Goal: Information Seeking & Learning: Learn about a topic

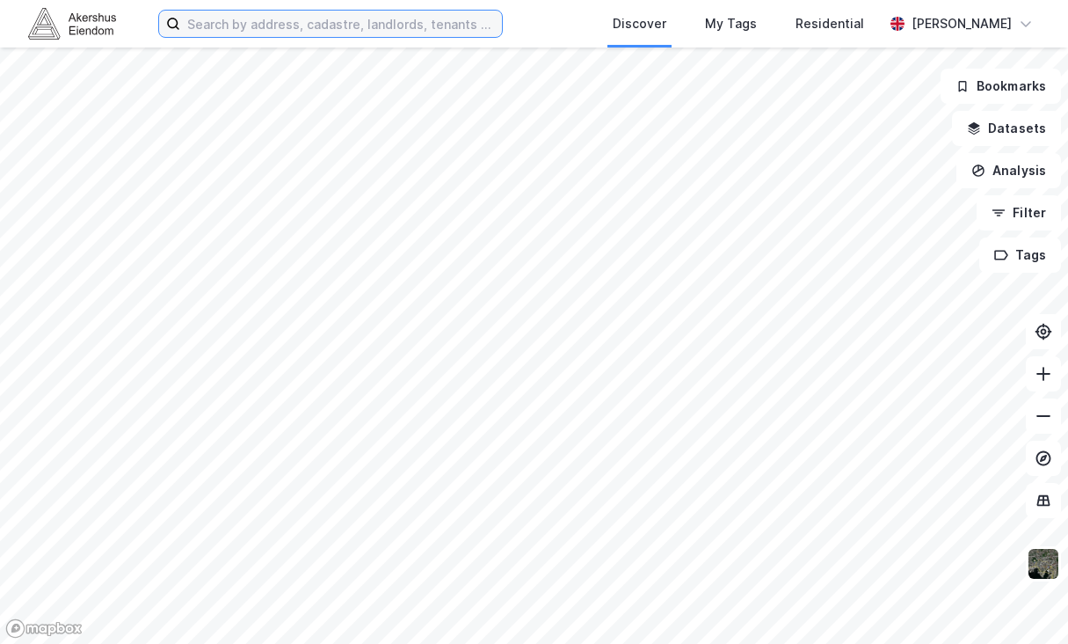
click at [265, 31] on input at bounding box center [341, 24] width 322 height 26
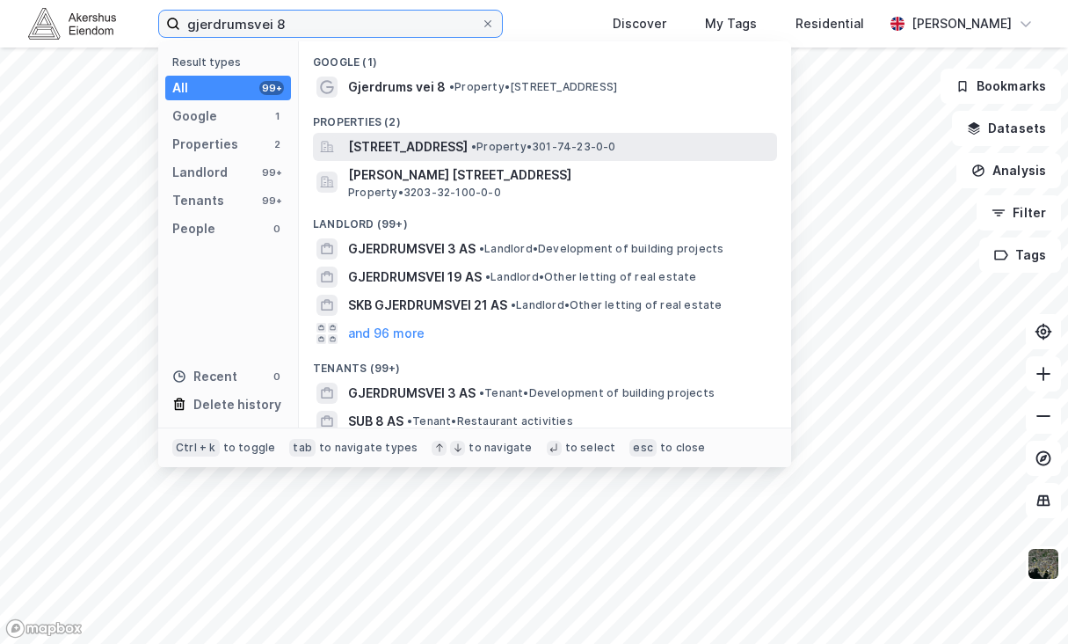
type input "gjerdrumsvei 8"
click at [545, 159] on div "[STREET_ADDRESS] • Property • 301-74-23-0-0" at bounding box center [545, 147] width 464 height 28
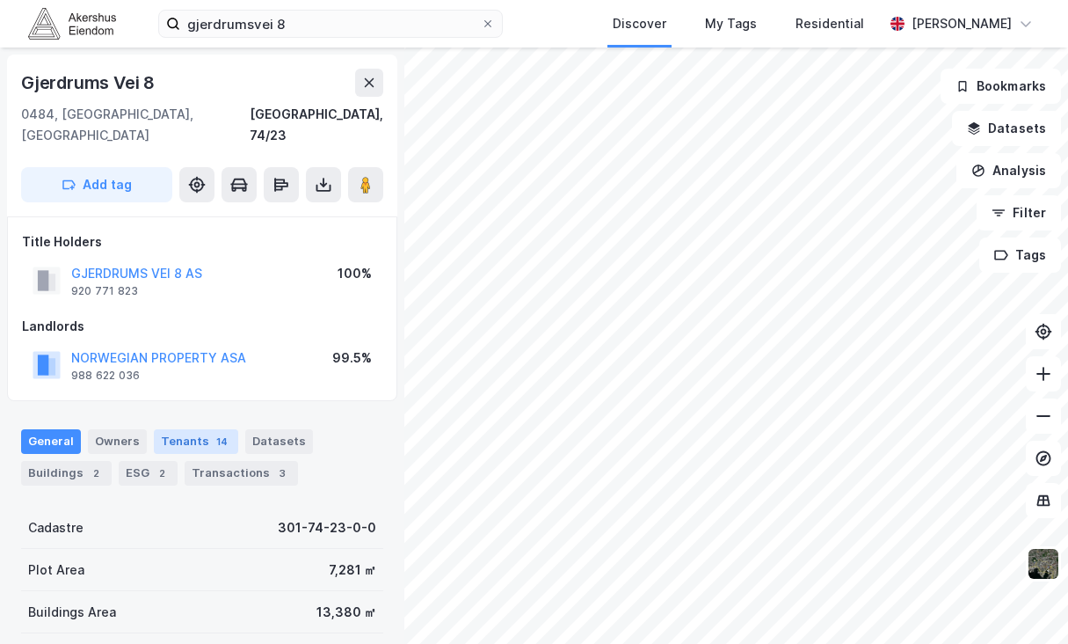
click at [186, 429] on div "Tenants 14" at bounding box center [196, 441] width 84 height 25
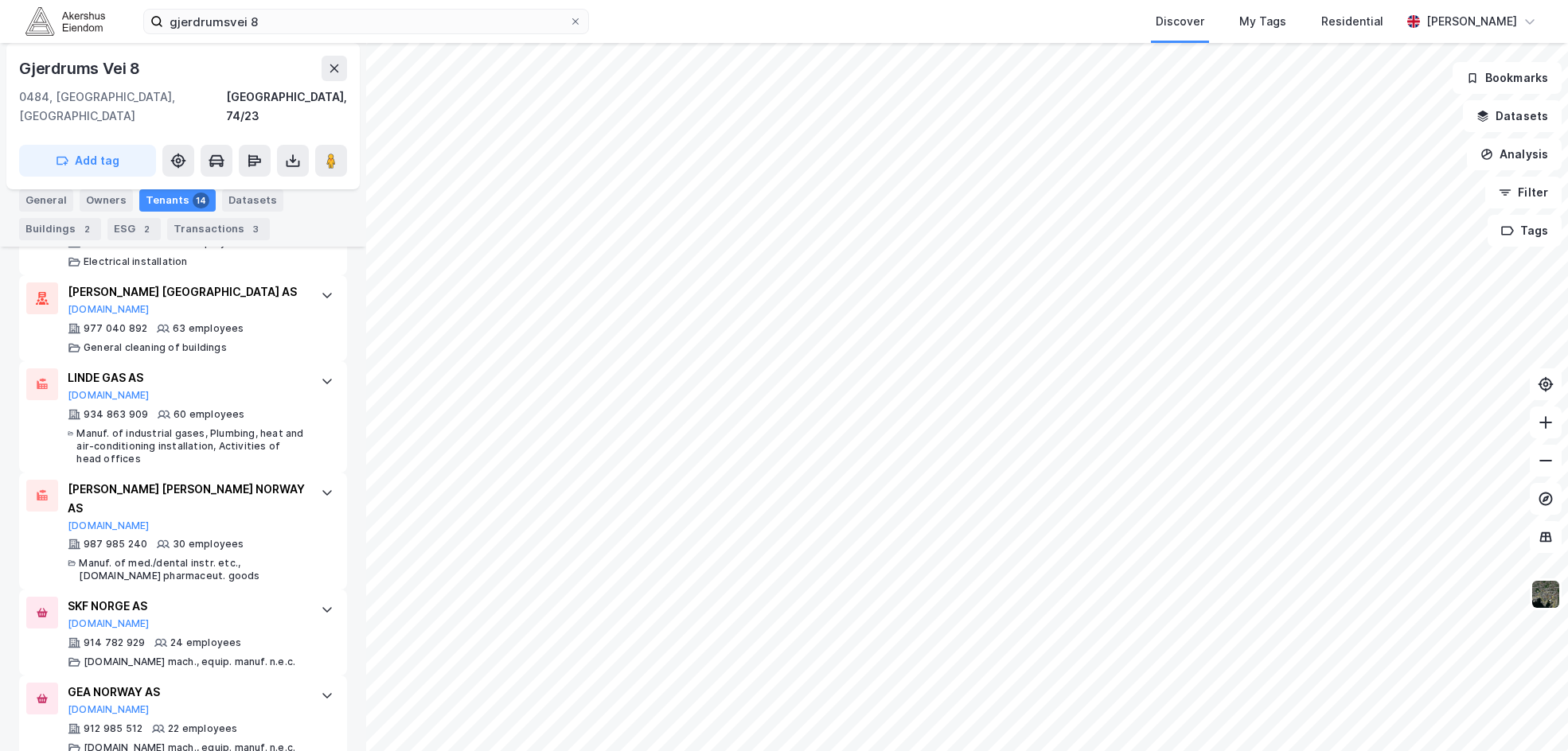
scroll to position [556, 0]
